Goal: Information Seeking & Learning: Learn about a topic

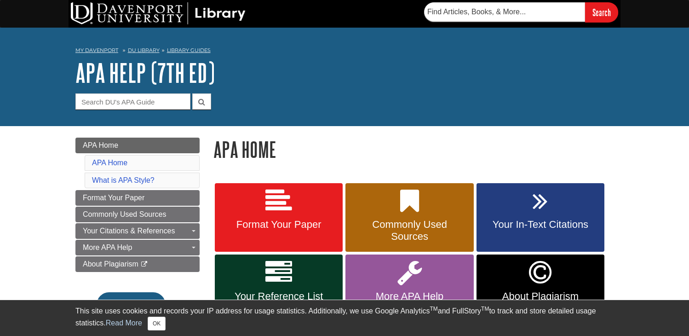
scroll to position [46, 0]
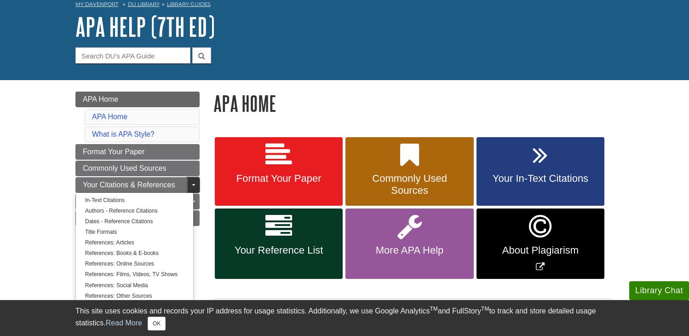
click at [189, 183] on link "Toggle Dropdown" at bounding box center [193, 185] width 13 height 16
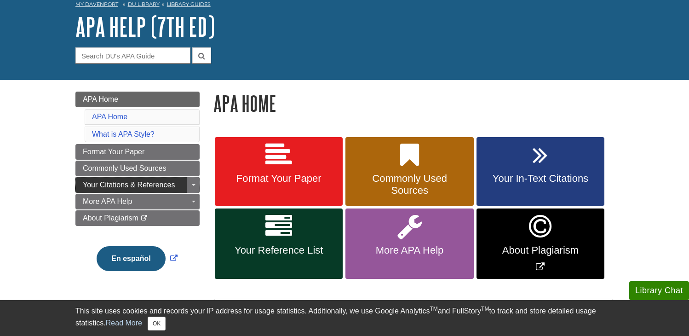
click at [161, 182] on span "Your Citations & References" at bounding box center [129, 185] width 92 height 8
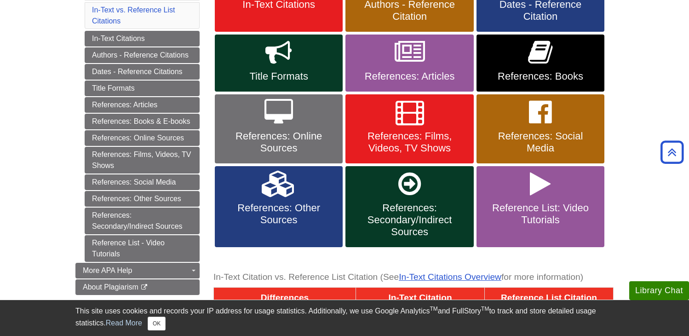
scroll to position [230, 0]
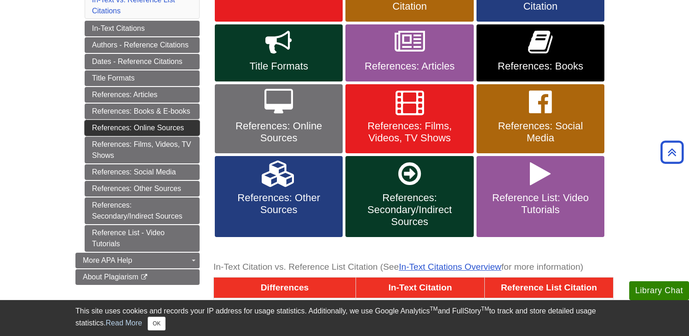
click at [142, 125] on link "References: Online Sources" at bounding box center [142, 128] width 115 height 16
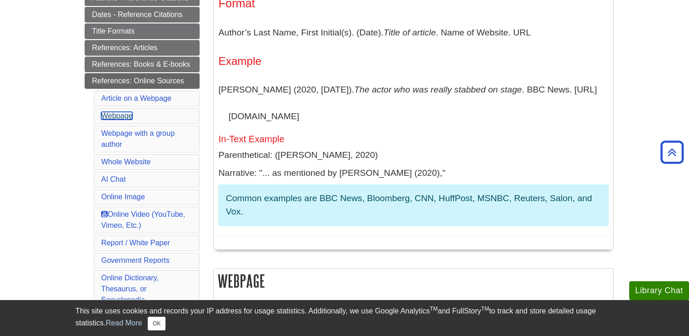
click at [121, 113] on link "Webpage" at bounding box center [116, 116] width 31 height 8
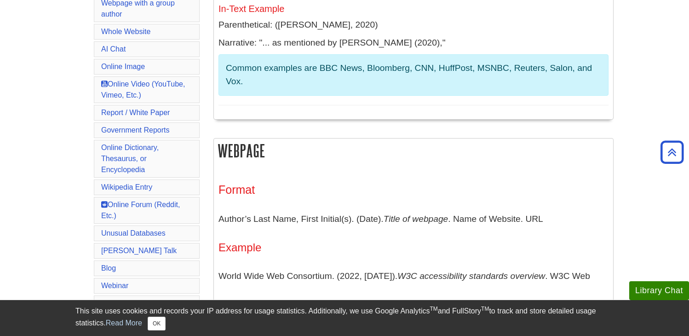
scroll to position [314, 0]
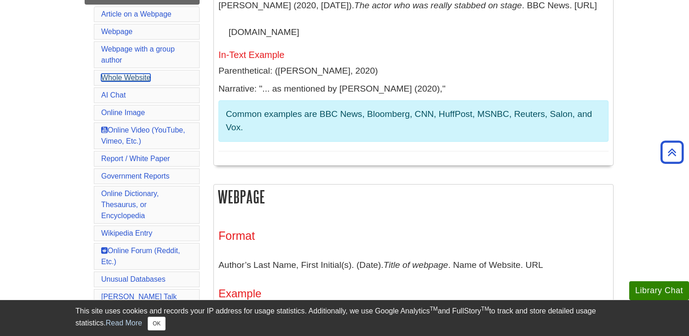
click at [111, 79] on link "Whole Website" at bounding box center [125, 78] width 49 height 8
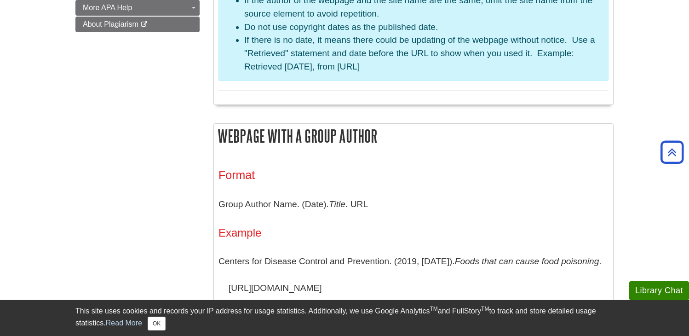
scroll to position [769, 0]
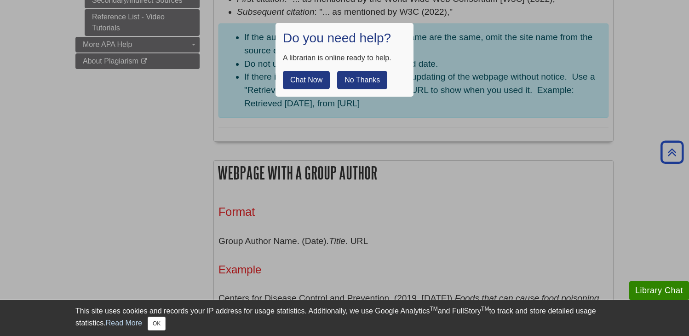
click at [358, 78] on button "No Thanks" at bounding box center [362, 80] width 50 height 18
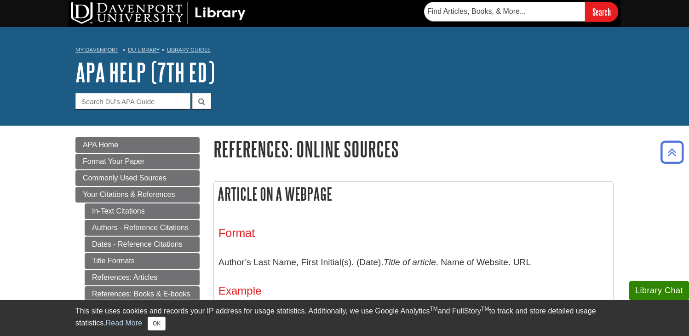
scroll to position [0, 0]
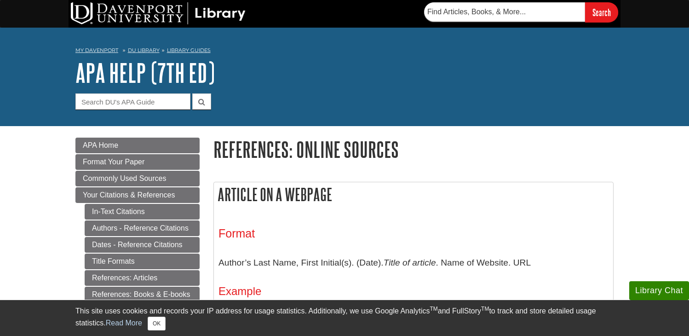
scroll to position [498, 0]
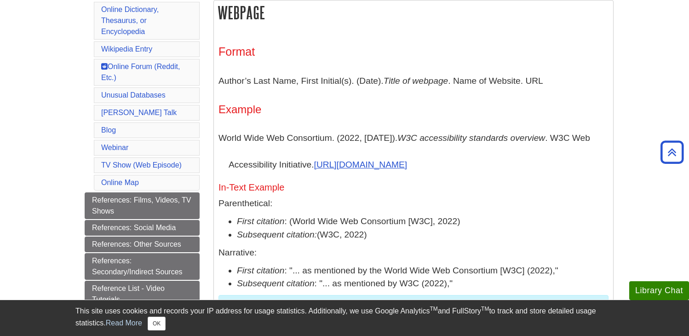
scroll to position [230, 0]
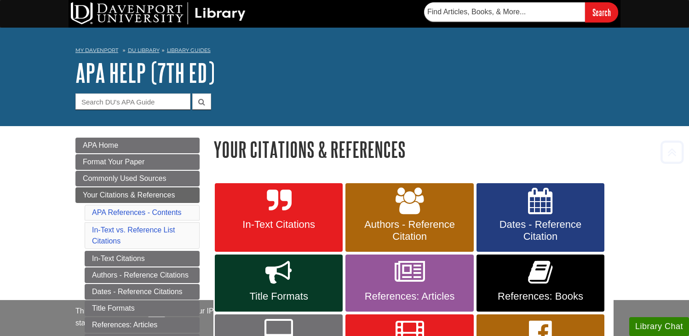
scroll to position [230, 0]
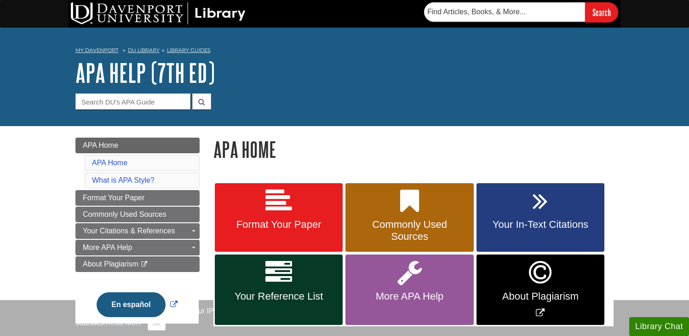
scroll to position [46, 0]
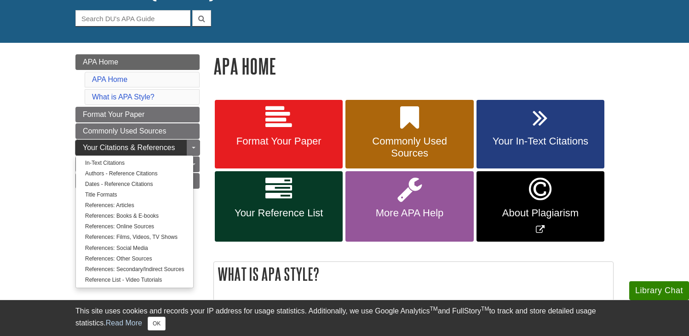
scroll to position [92, 0]
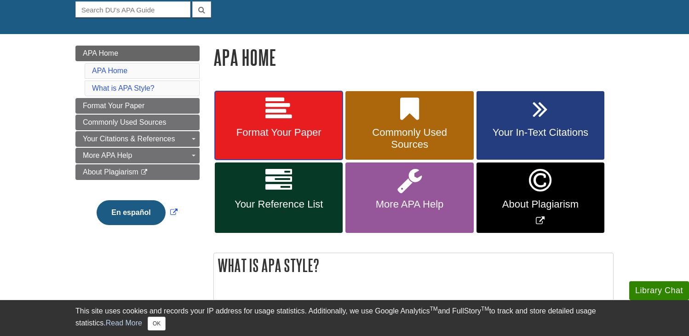
click at [252, 117] on link "Format Your Paper" at bounding box center [279, 125] width 128 height 69
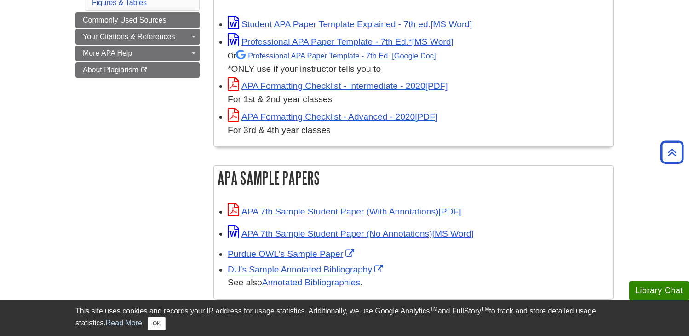
scroll to position [322, 0]
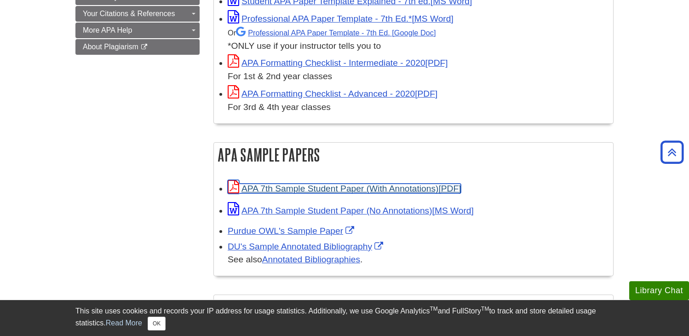
click at [330, 191] on link "APA 7th Sample Student Paper (With Annotations)" at bounding box center [344, 188] width 233 height 10
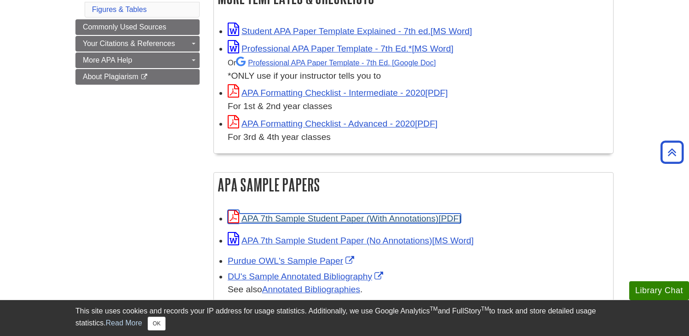
scroll to position [276, 0]
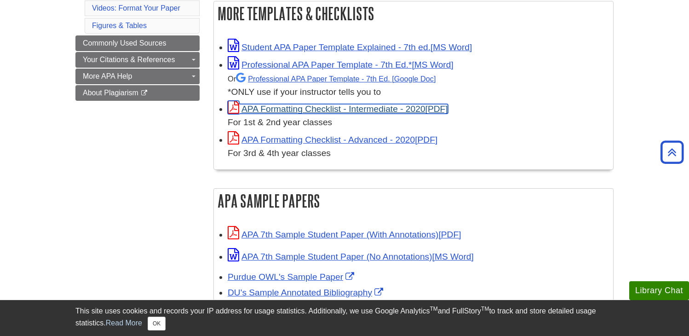
click at [349, 107] on link "APA Formatting Checklist - Intermediate - 2020" at bounding box center [338, 109] width 220 height 10
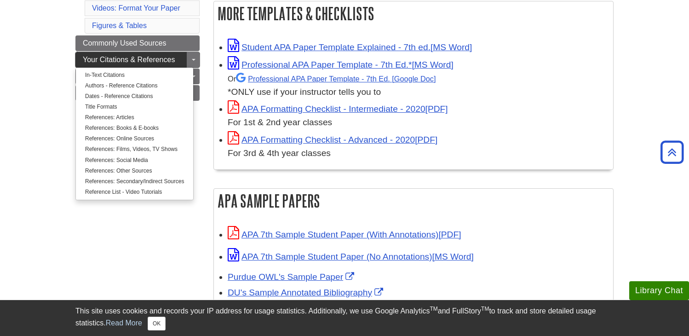
click at [165, 58] on span "Your Citations & References" at bounding box center [129, 60] width 92 height 8
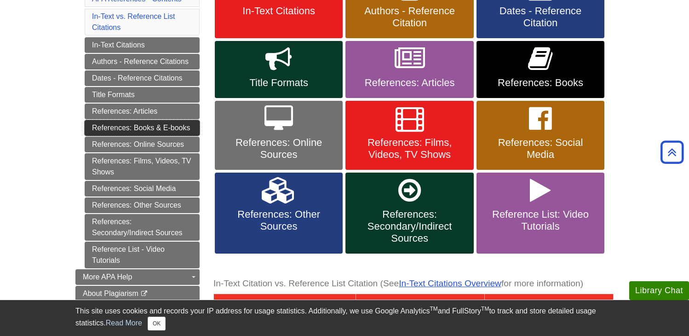
scroll to position [276, 0]
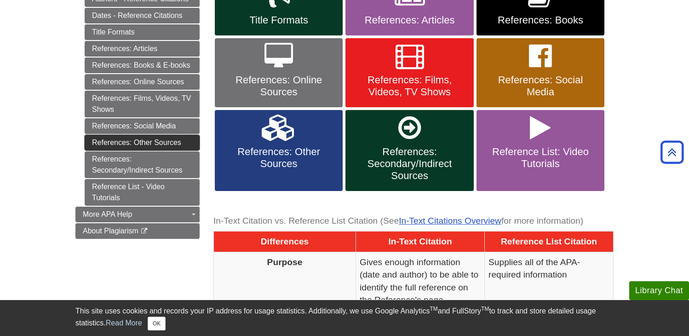
click at [144, 142] on link "References: Other Sources" at bounding box center [142, 143] width 115 height 16
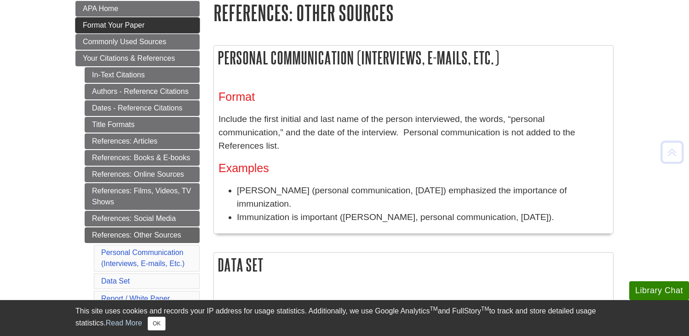
scroll to position [138, 0]
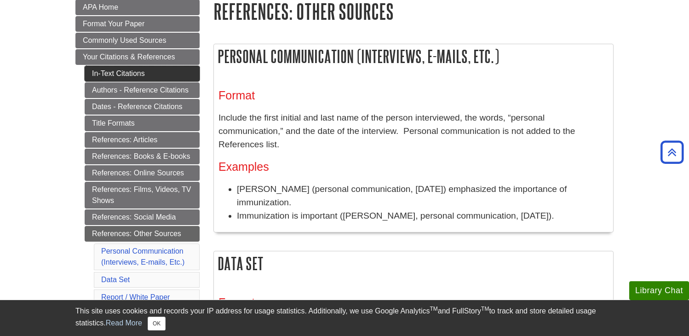
click at [136, 72] on link "In-Text Citations" at bounding box center [142, 74] width 115 height 16
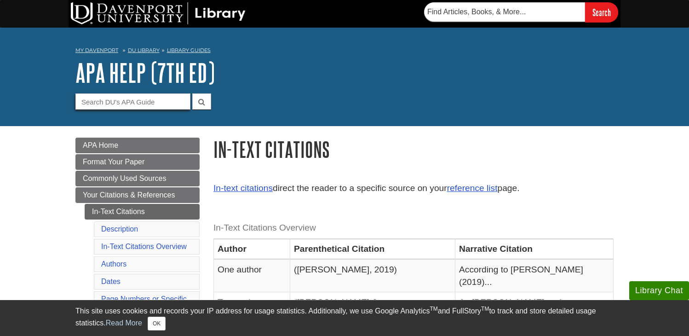
click at [127, 103] on input "Guide Search Terms" at bounding box center [132, 101] width 115 height 16
type input "image"
click at [192, 93] on button "submit" at bounding box center [201, 101] width 19 height 16
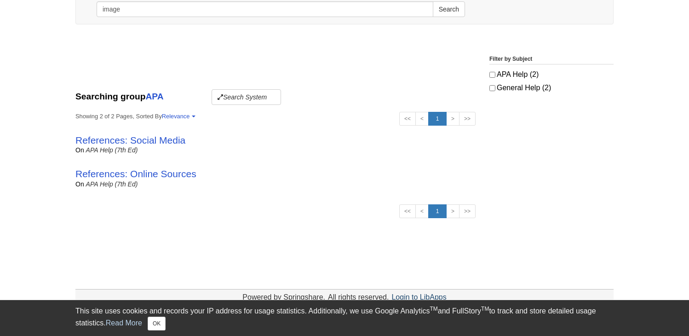
scroll to position [138, 0]
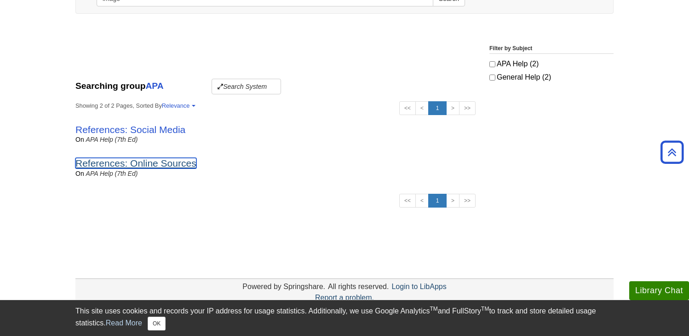
click at [170, 166] on link "References: Online Sources" at bounding box center [135, 163] width 121 height 11
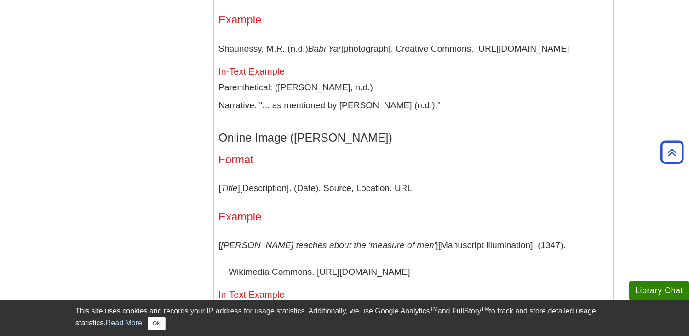
scroll to position [2207, 0]
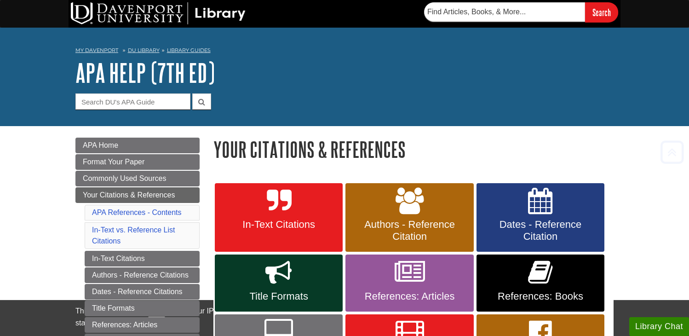
scroll to position [299, 0]
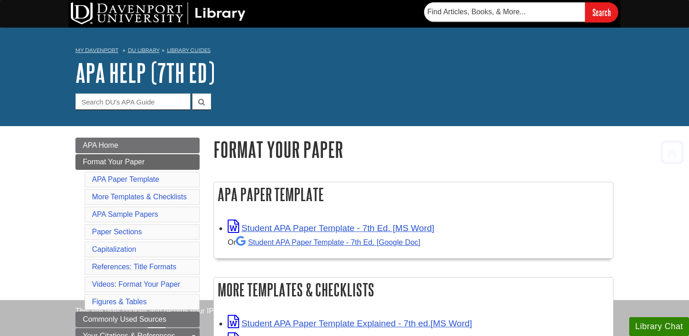
scroll to position [299, 0]
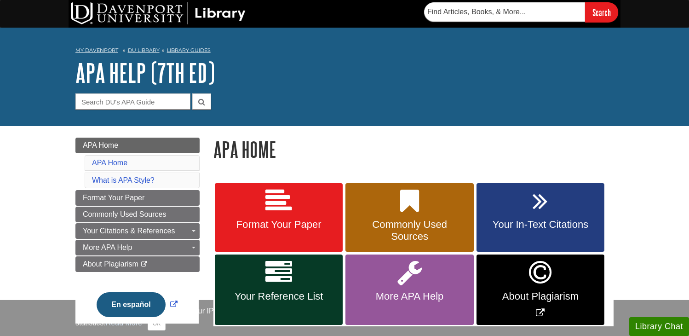
scroll to position [92, 0]
